Goal: Navigation & Orientation: Find specific page/section

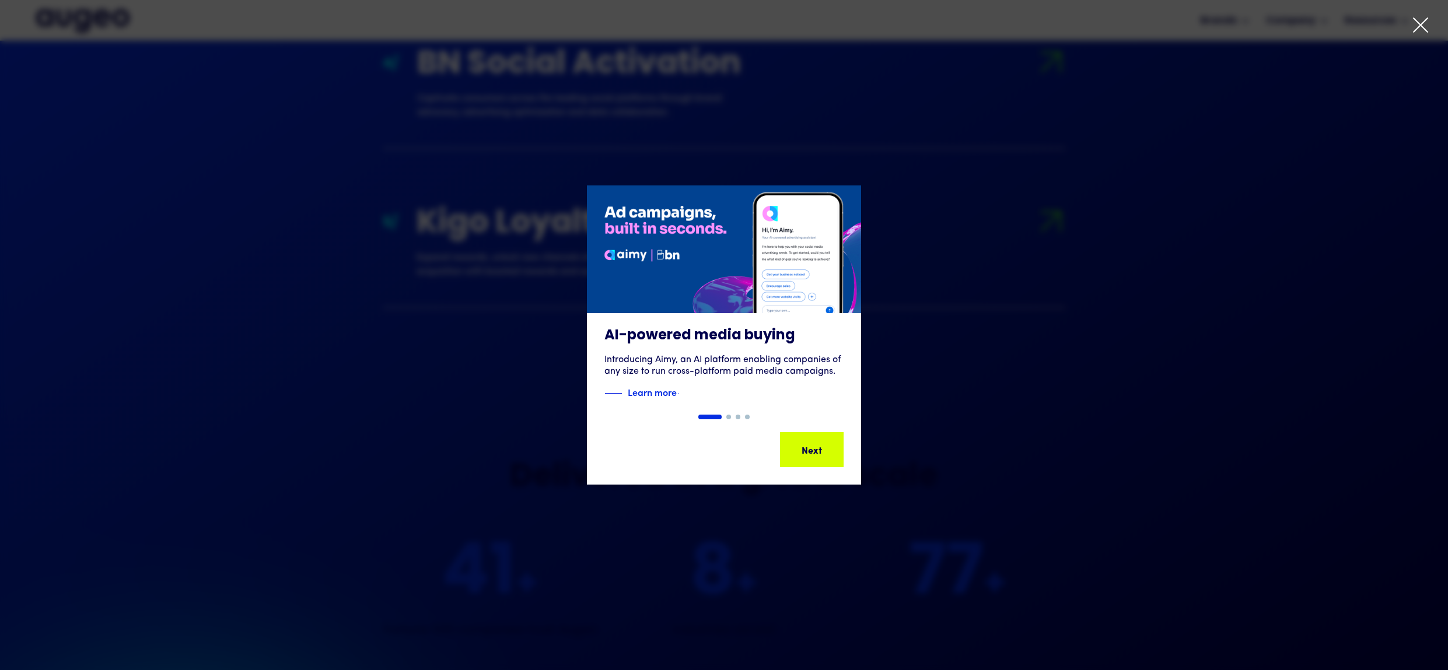
scroll to position [1904, 0]
click at [1406, 26] on div at bounding box center [724, 335] width 1448 height 670
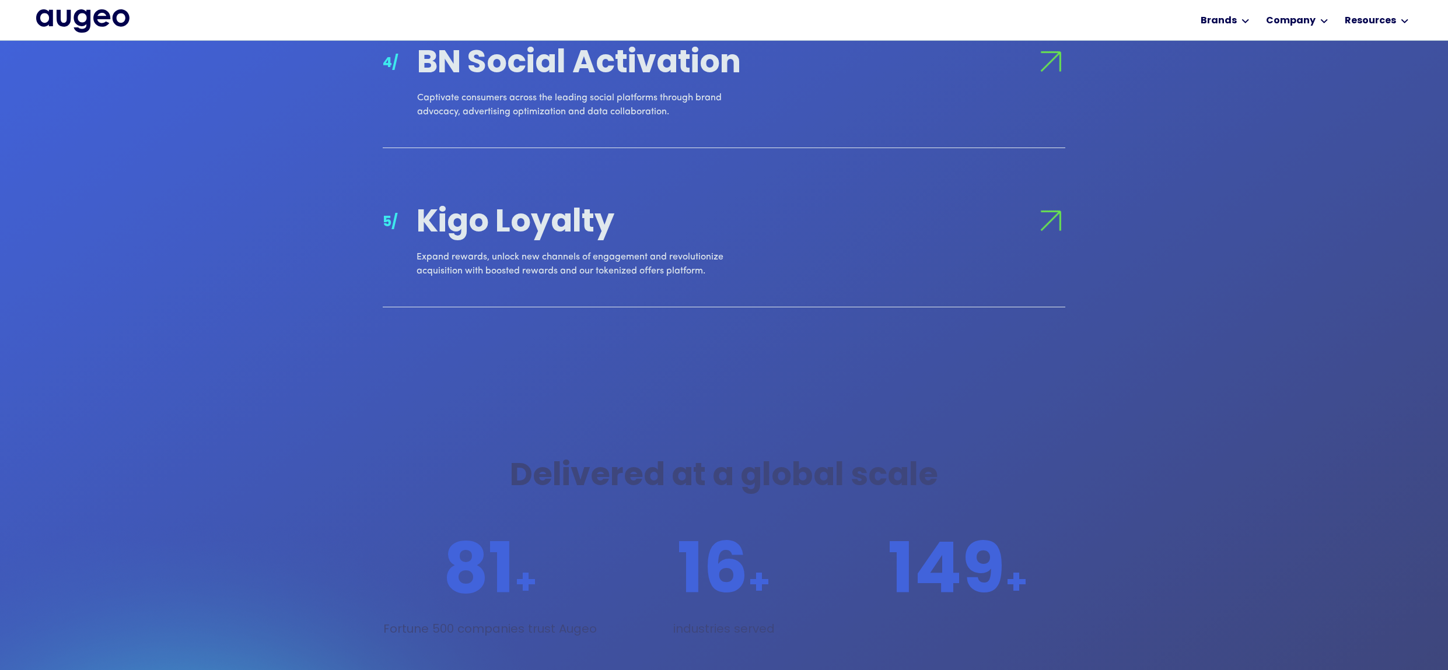
click at [1264, 22] on div "Workplace solutions Employee recognition & rewards Channel Loyalty Sales incent…" at bounding box center [1299, 20] width 225 height 40
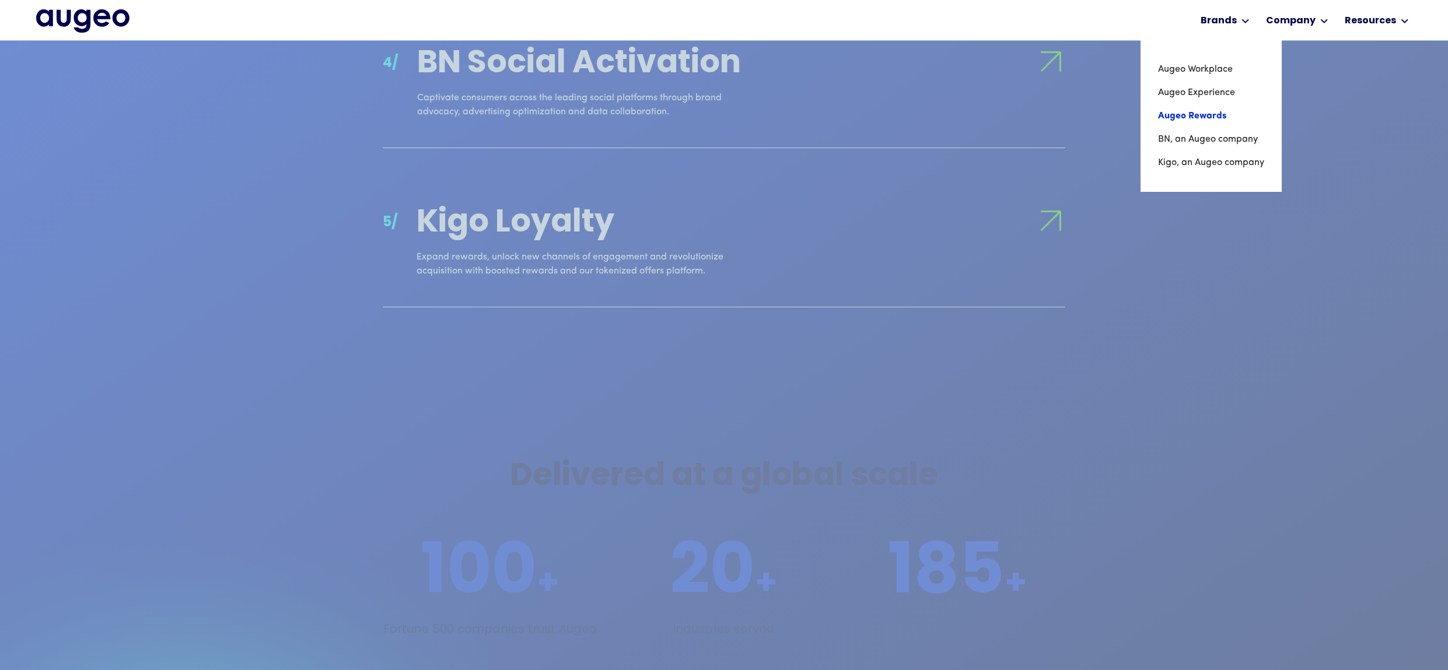
click at [1208, 117] on link "Augeo Rewards" at bounding box center [1211, 115] width 106 height 23
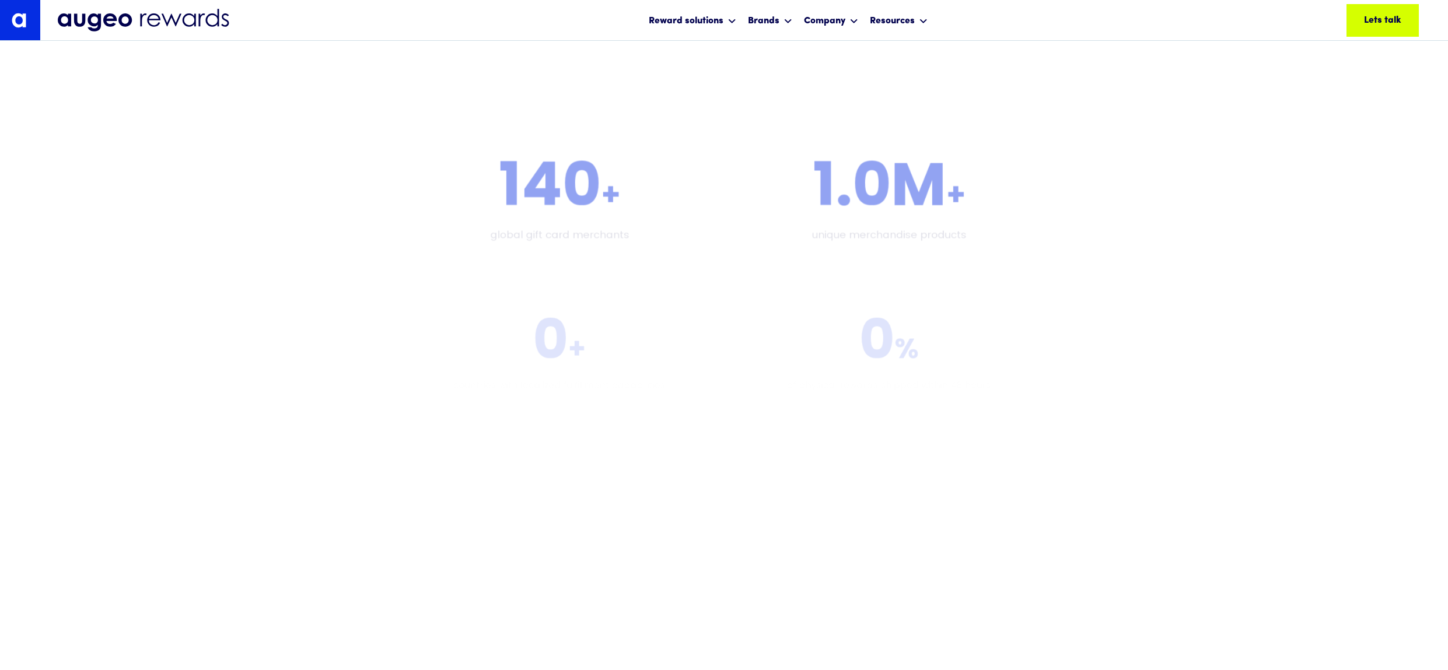
scroll to position [2562, 0]
